Goal: Transaction & Acquisition: Download file/media

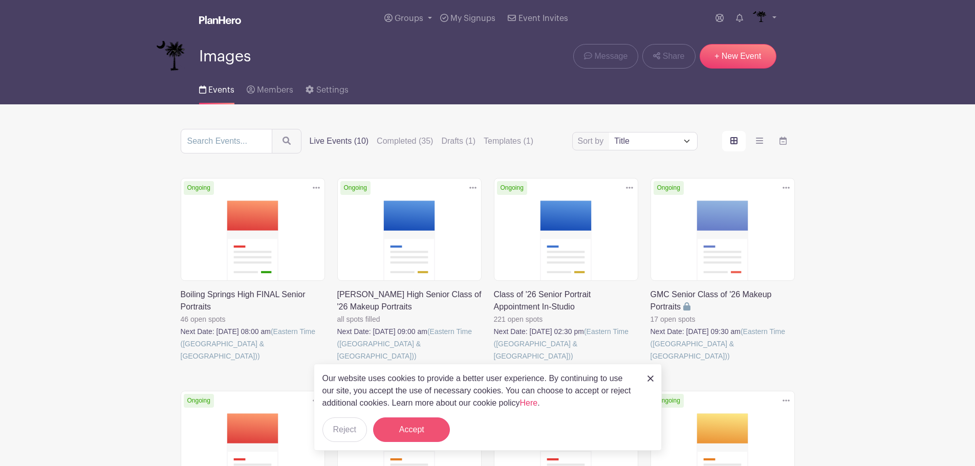
scroll to position [154, 0]
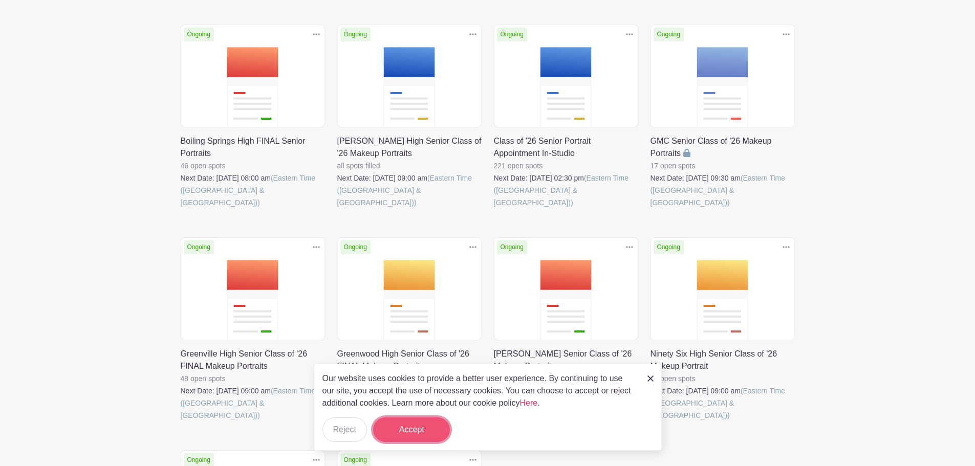
click at [400, 423] on button "Accept" at bounding box center [411, 430] width 77 height 25
drag, startPoint x: 408, startPoint y: 431, endPoint x: 574, endPoint y: 397, distance: 169.4
click at [423, 427] on form "Accept" at bounding box center [411, 430] width 77 height 25
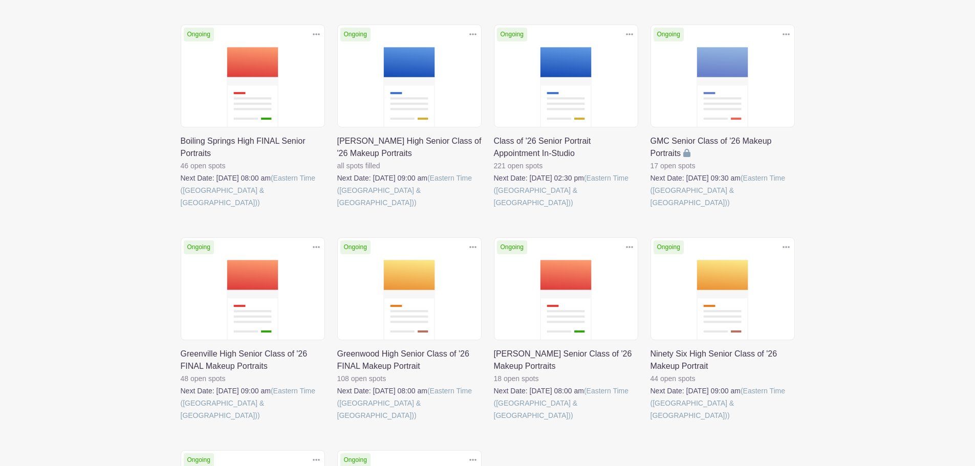
click at [651, 422] on link at bounding box center [651, 422] width 0 height 0
click at [494, 422] on link at bounding box center [494, 422] width 0 height 0
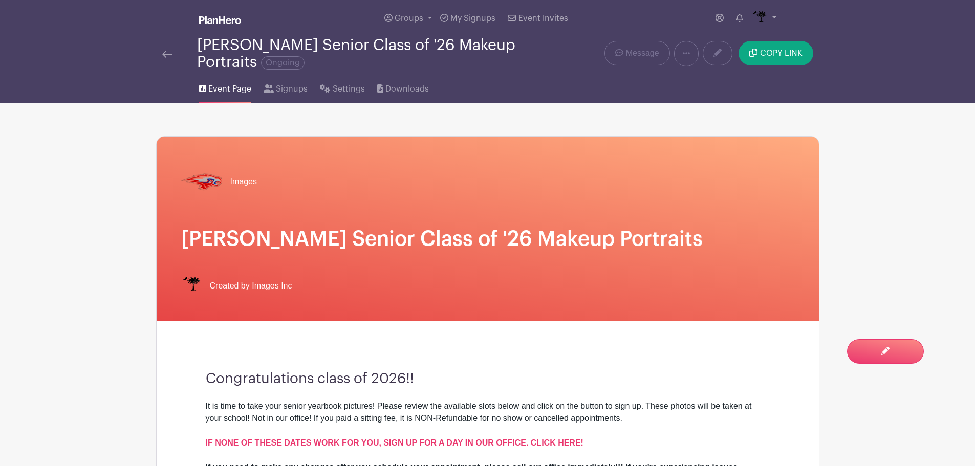
click at [171, 55] on img at bounding box center [167, 54] width 10 height 7
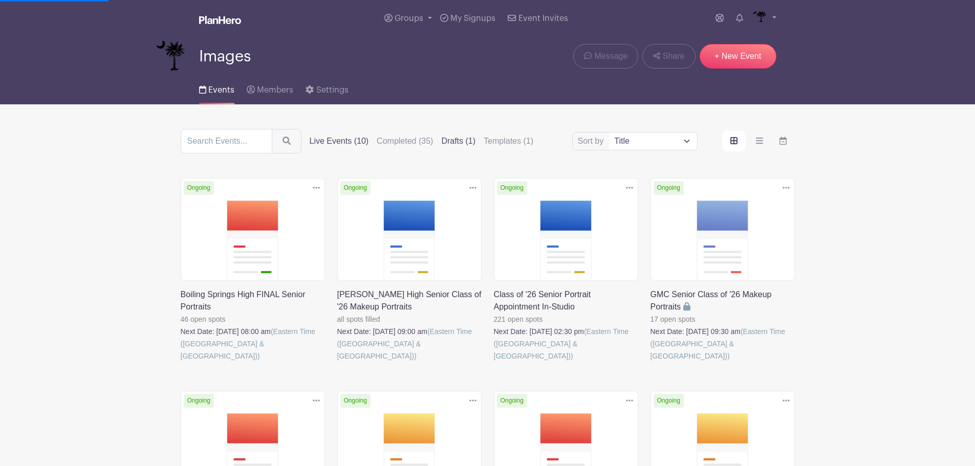
click at [458, 141] on label "Drafts (1)" at bounding box center [458, 141] width 34 height 12
click at [0, 0] on input "Drafts (1)" at bounding box center [0, 0] width 0 height 0
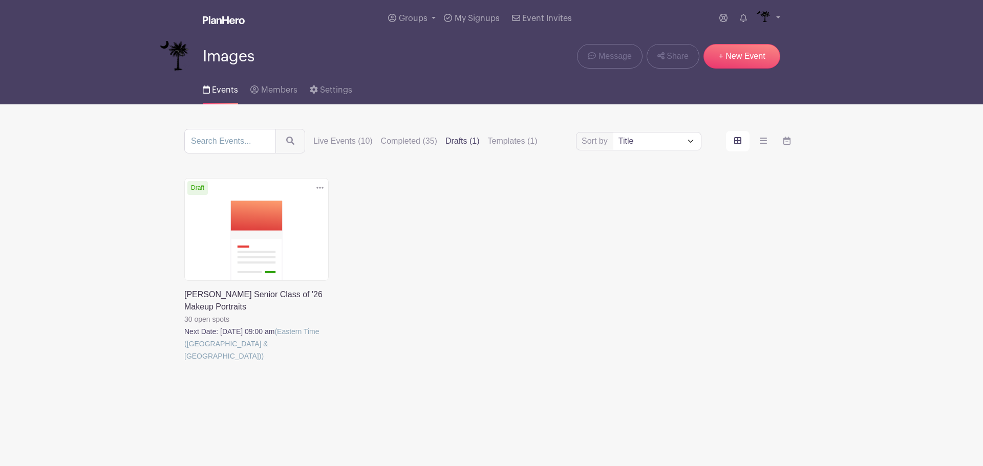
click at [321, 190] on icon at bounding box center [319, 188] width 7 height 8
click at [289, 223] on link "Delete" at bounding box center [286, 227] width 81 height 16
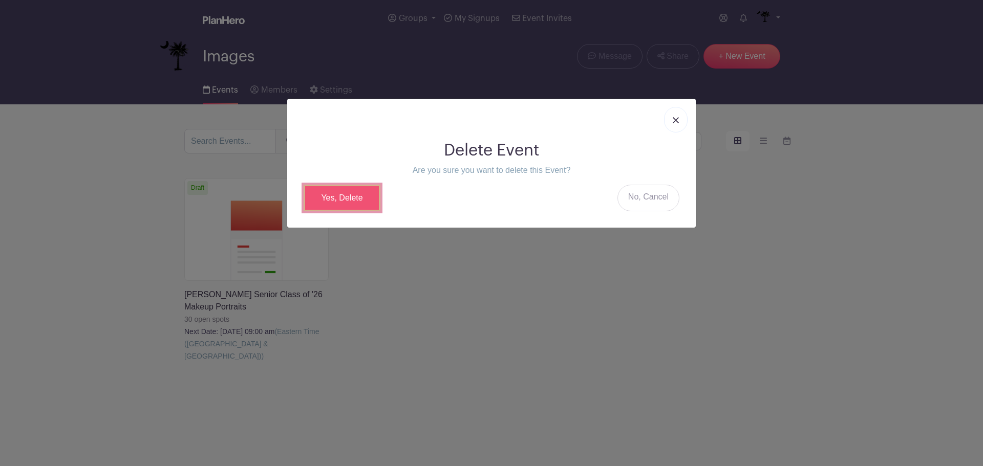
click at [345, 204] on link "Yes, Delete" at bounding box center [342, 198] width 77 height 27
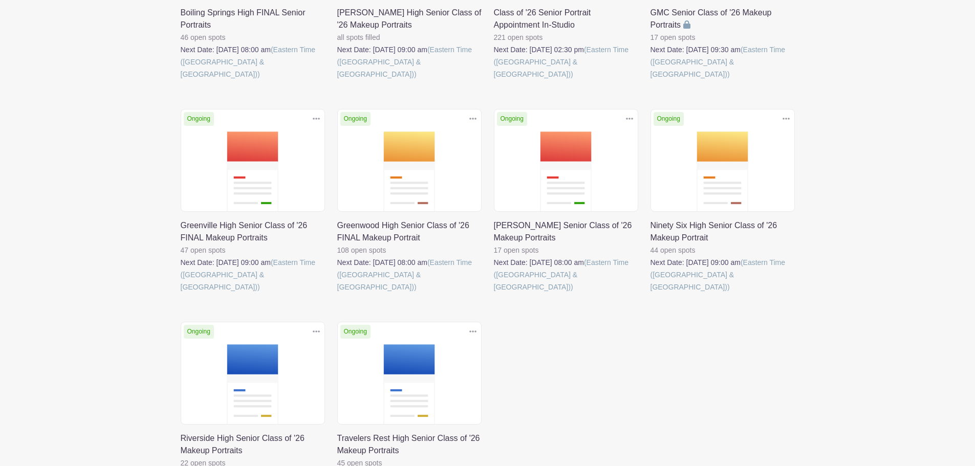
scroll to position [307, 0]
click at [494, 293] on link at bounding box center [494, 293] width 0 height 0
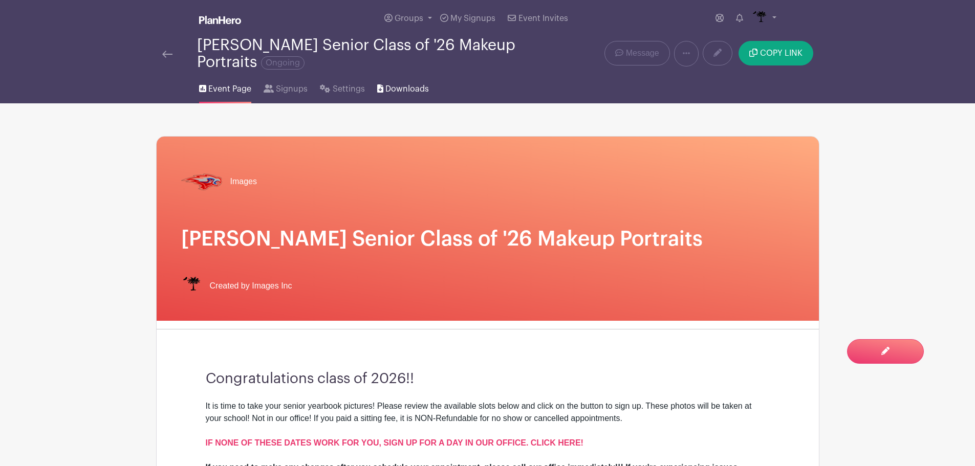
click at [391, 85] on span "Downloads" at bounding box center [407, 89] width 44 height 12
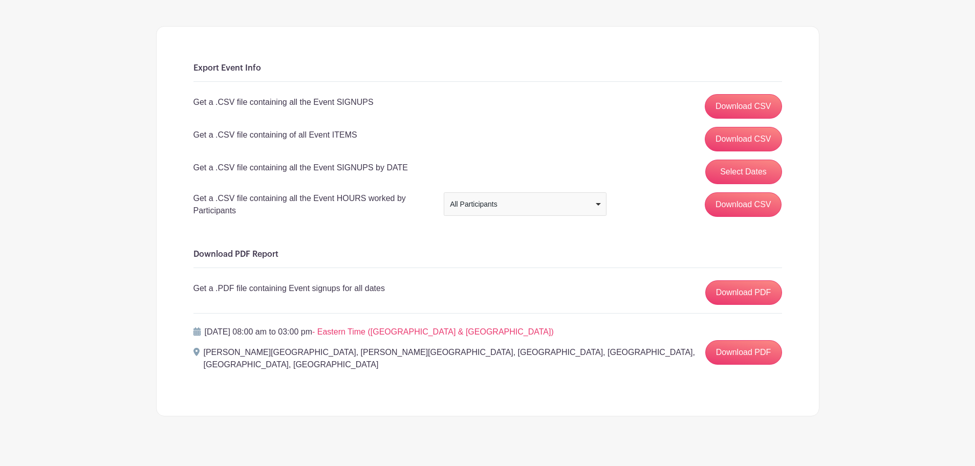
scroll to position [112, 0]
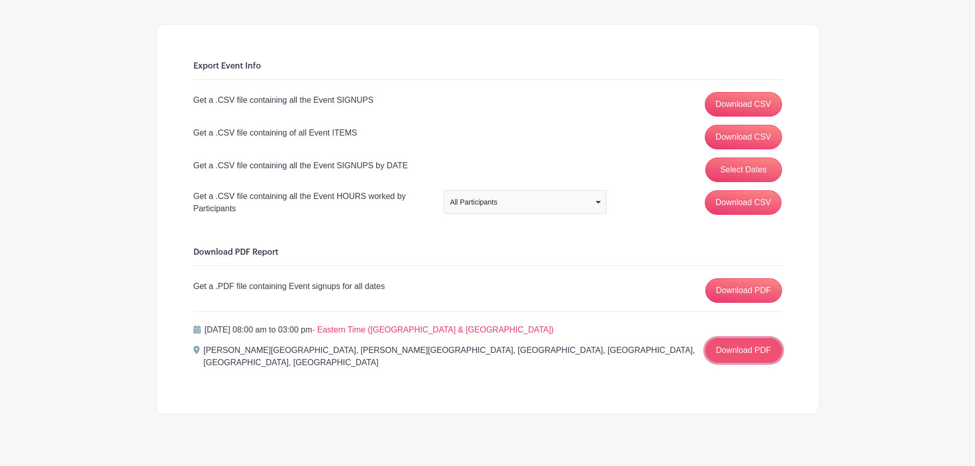
click at [740, 353] on link "Download PDF" at bounding box center [743, 350] width 77 height 25
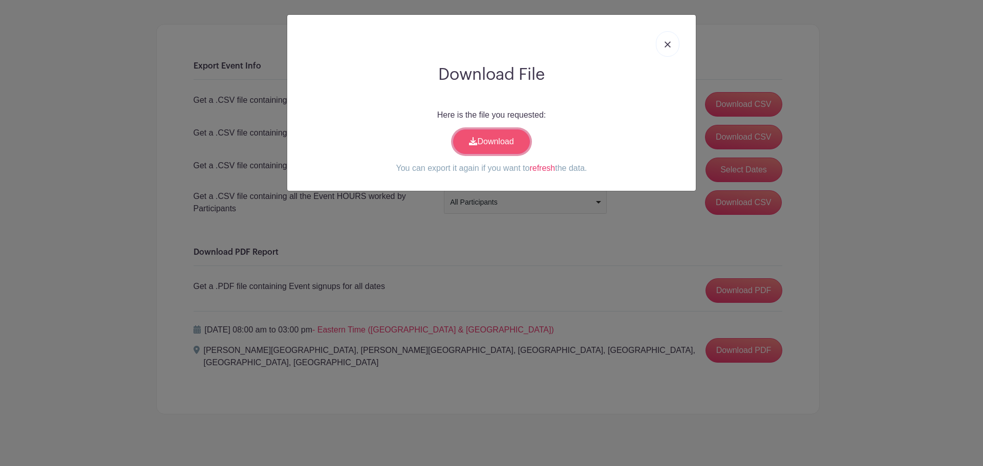
click at [506, 145] on link "Download" at bounding box center [491, 141] width 77 height 25
click at [668, 40] on link at bounding box center [668, 44] width 24 height 26
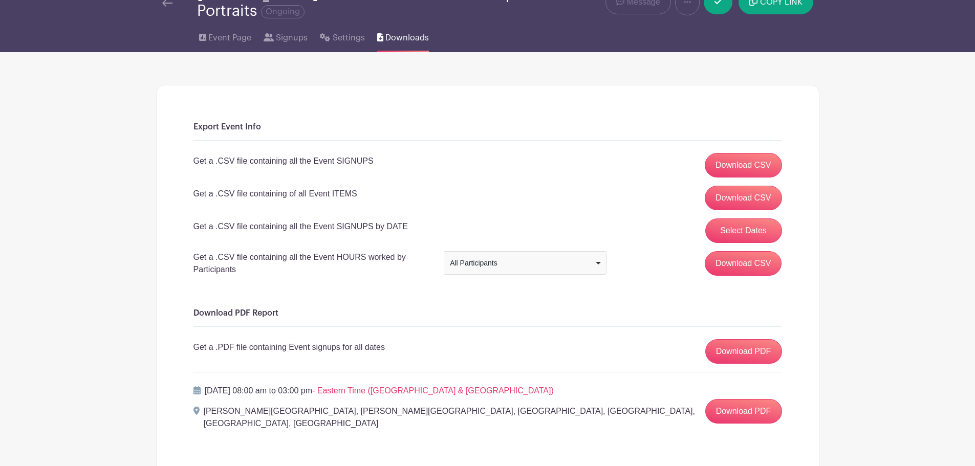
scroll to position [0, 0]
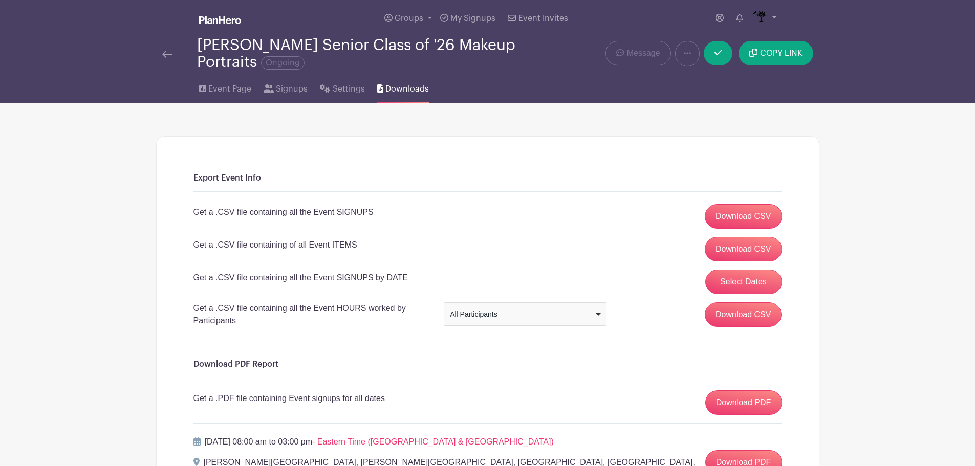
click at [165, 56] on img at bounding box center [167, 54] width 10 height 7
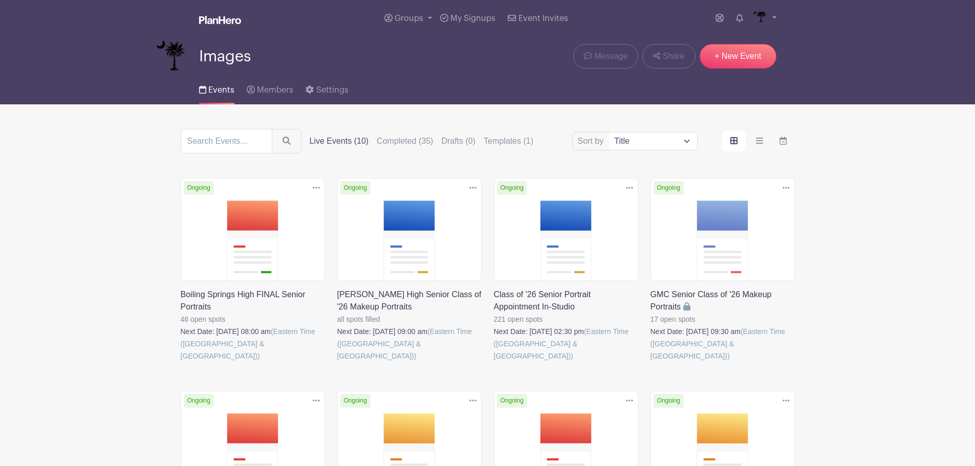
click at [337, 362] on link at bounding box center [337, 362] width 0 height 0
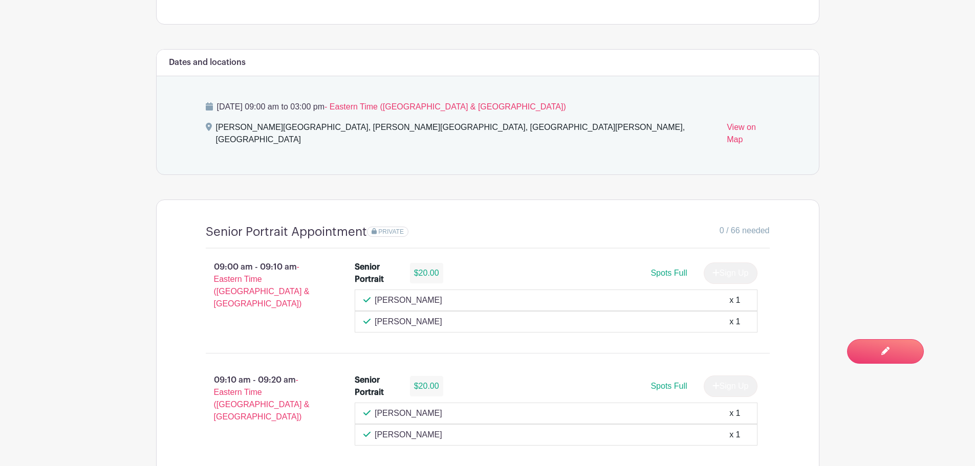
scroll to position [409, 0]
